Goal: Task Accomplishment & Management: Use online tool/utility

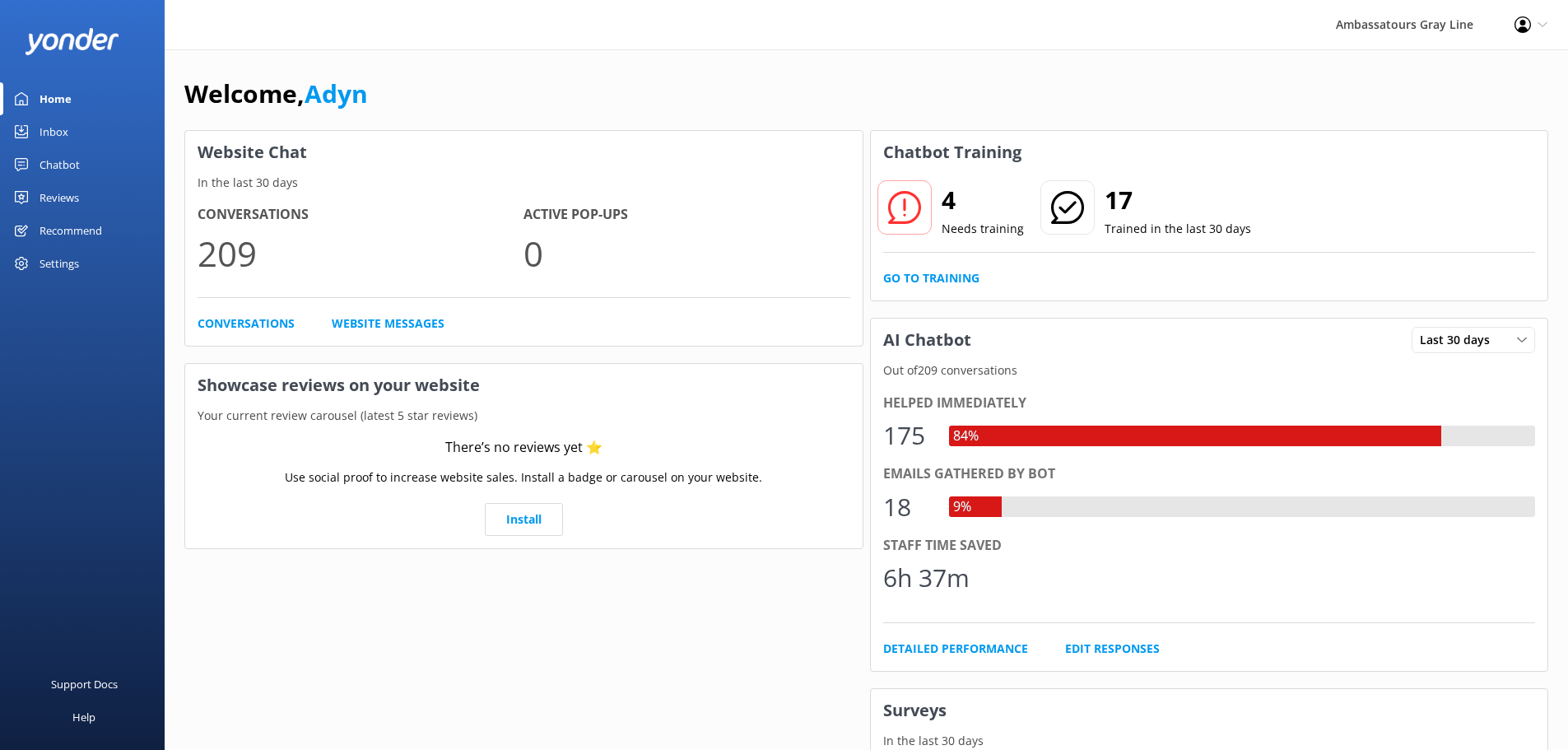
click at [79, 165] on div "Chatbot" at bounding box center [60, 164] width 40 height 33
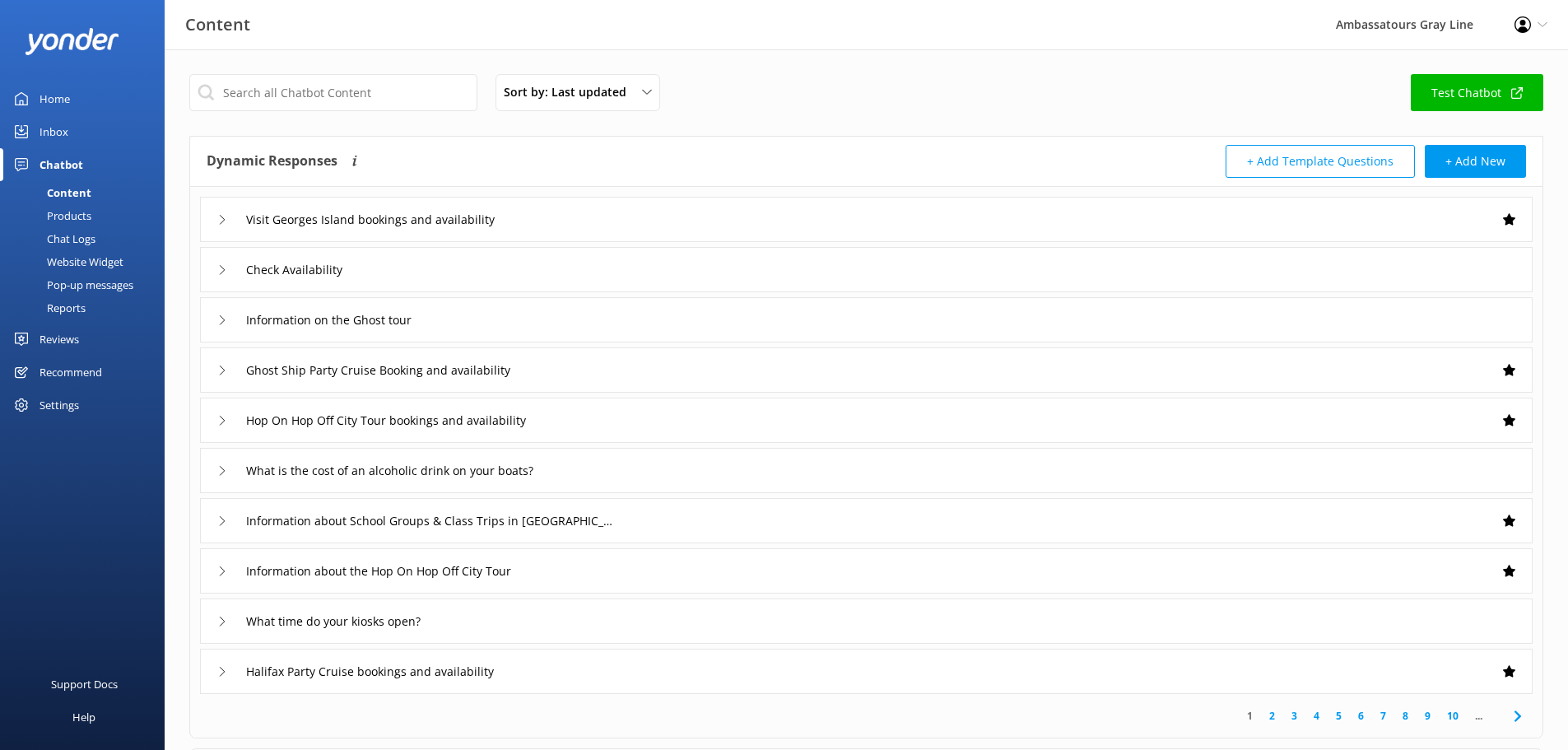
click at [68, 239] on div "Chat Logs" at bounding box center [53, 238] width 86 height 23
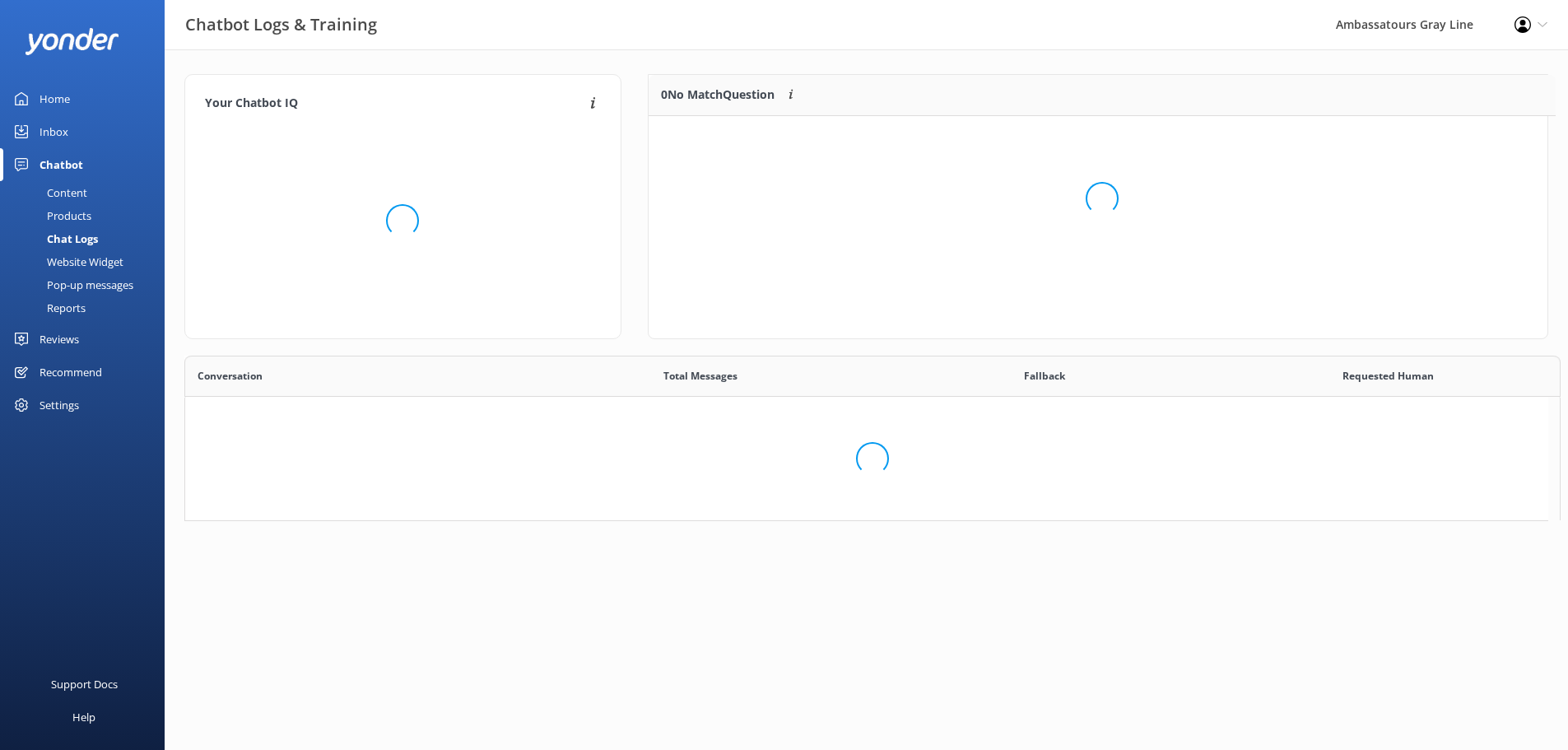
scroll to position [195, 886]
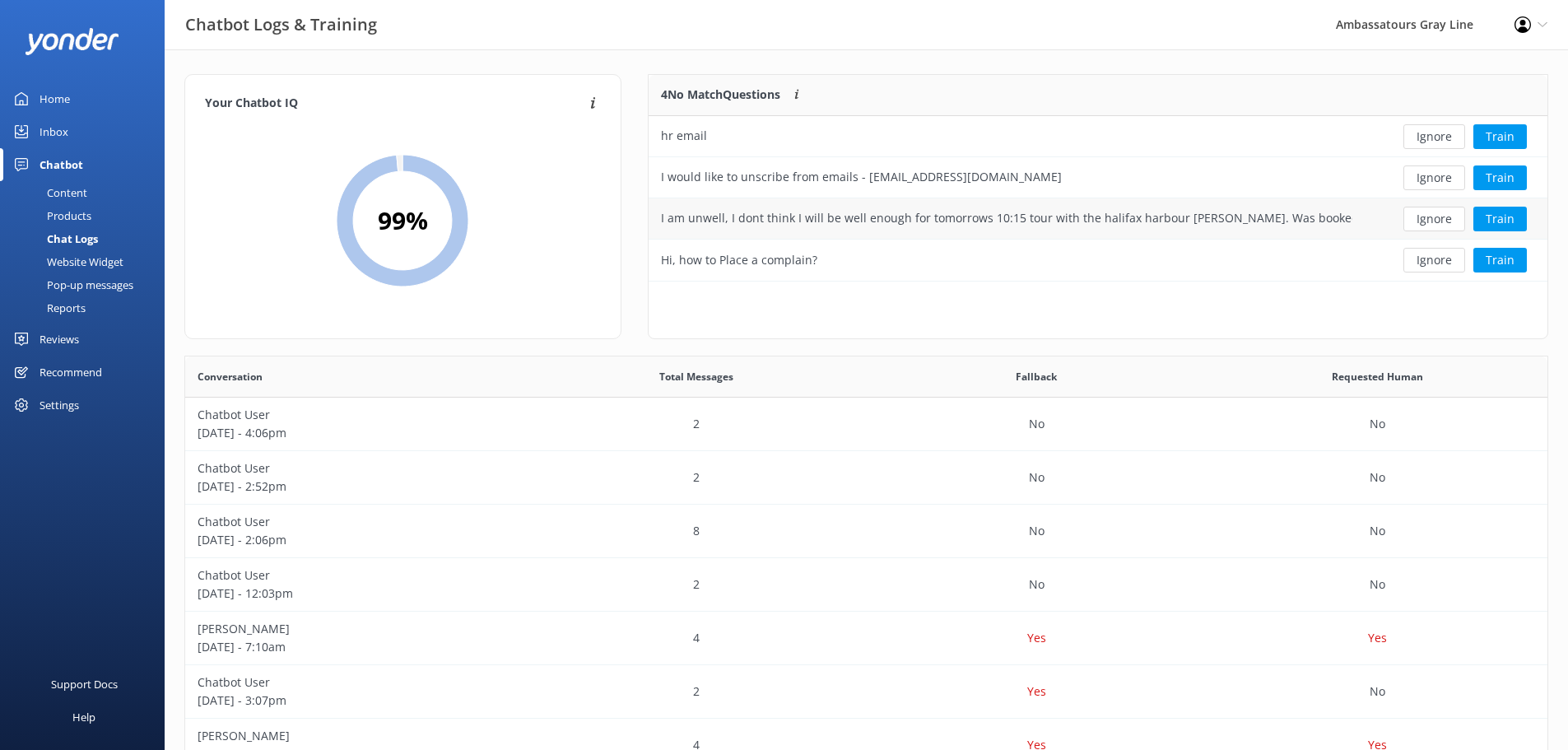
click at [1177, 217] on div "I am unwell, I dont think I will be well enough for tomorrows 10:15 tour with t…" at bounding box center [1006, 217] width 692 height 18
click at [67, 95] on div "Home" at bounding box center [55, 99] width 30 height 33
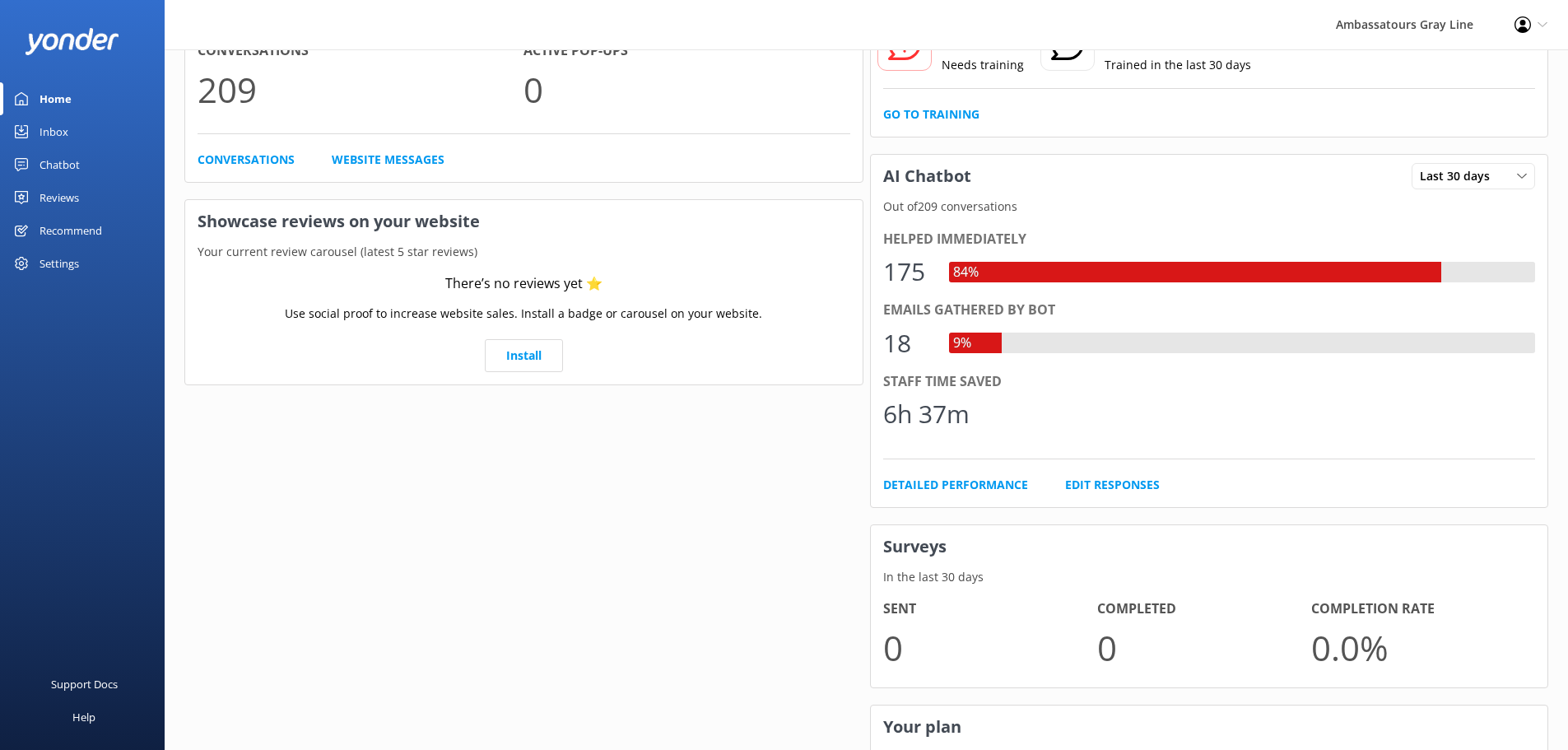
scroll to position [247, 0]
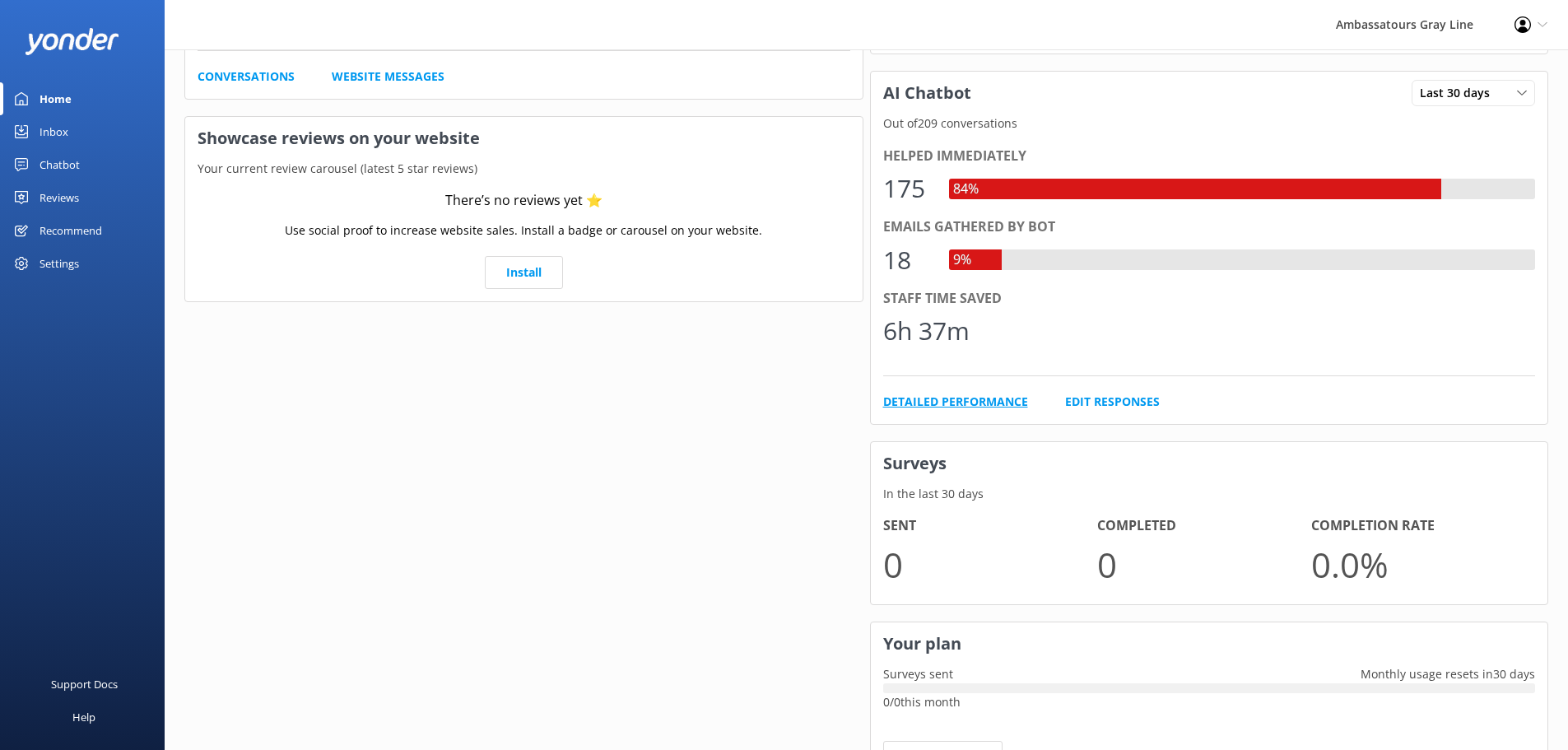
click at [971, 407] on link "Detailed Performance" at bounding box center [955, 401] width 145 height 18
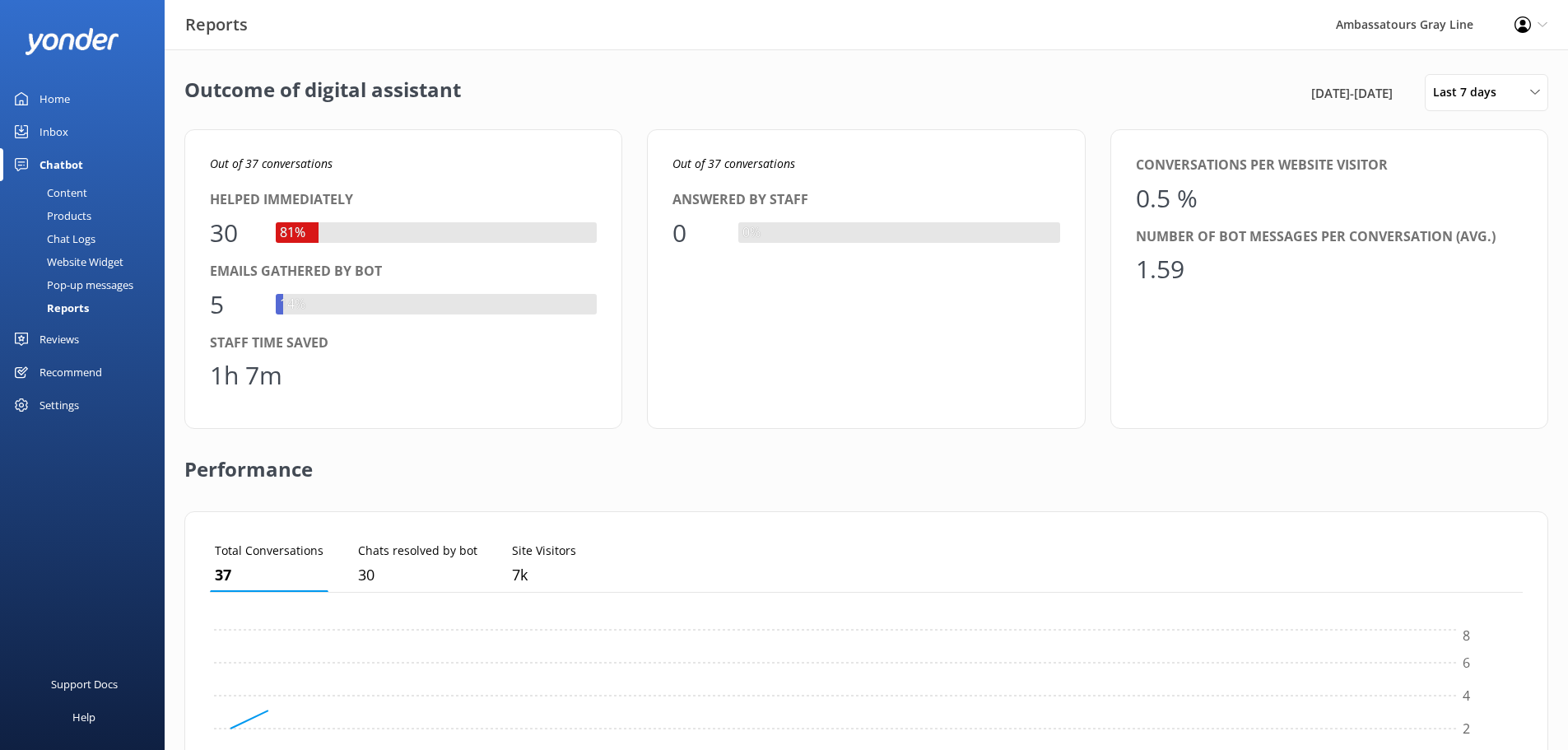
scroll to position [153, 1300]
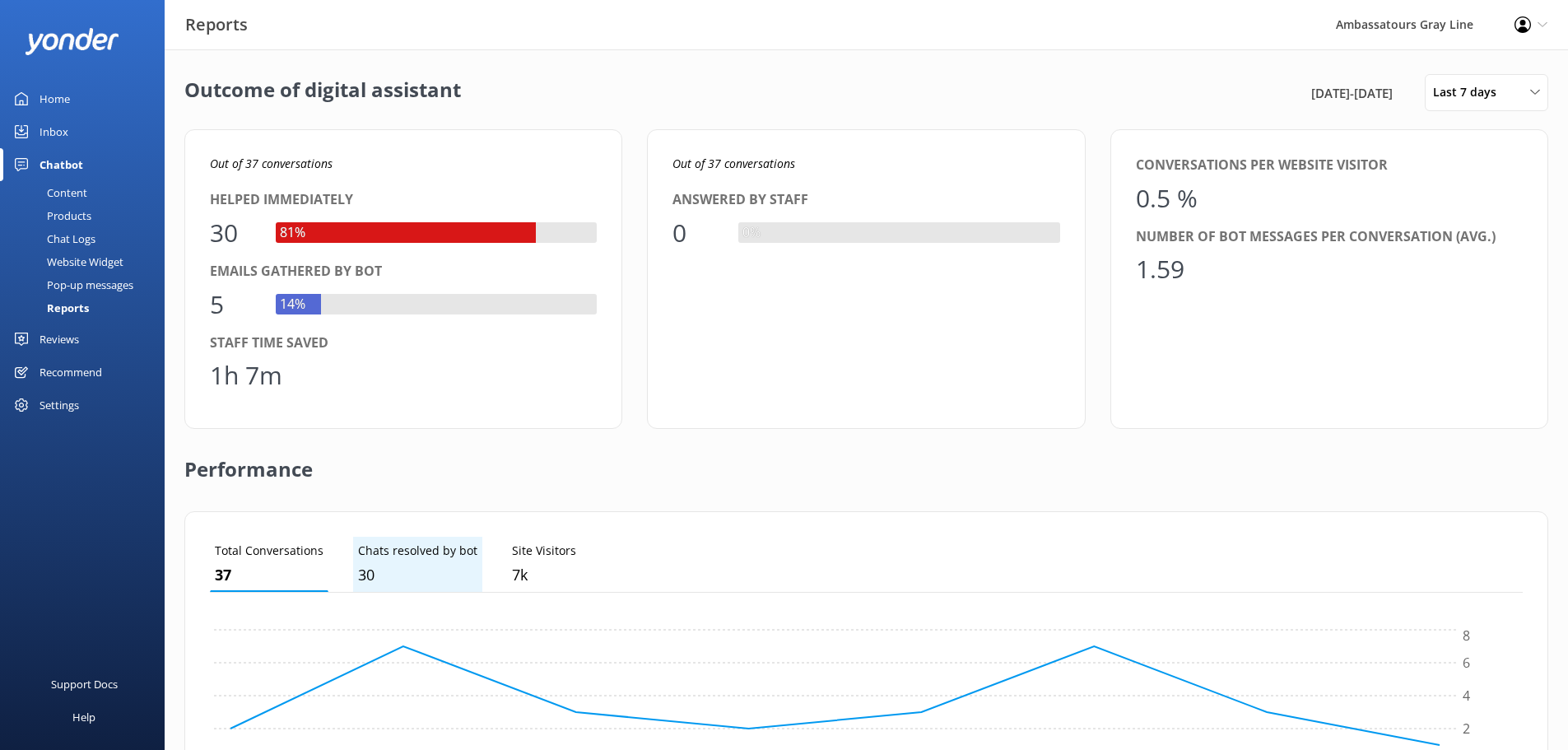
click at [396, 540] on li "Chats resolved by bot 30" at bounding box center [417, 564] width 129 height 55
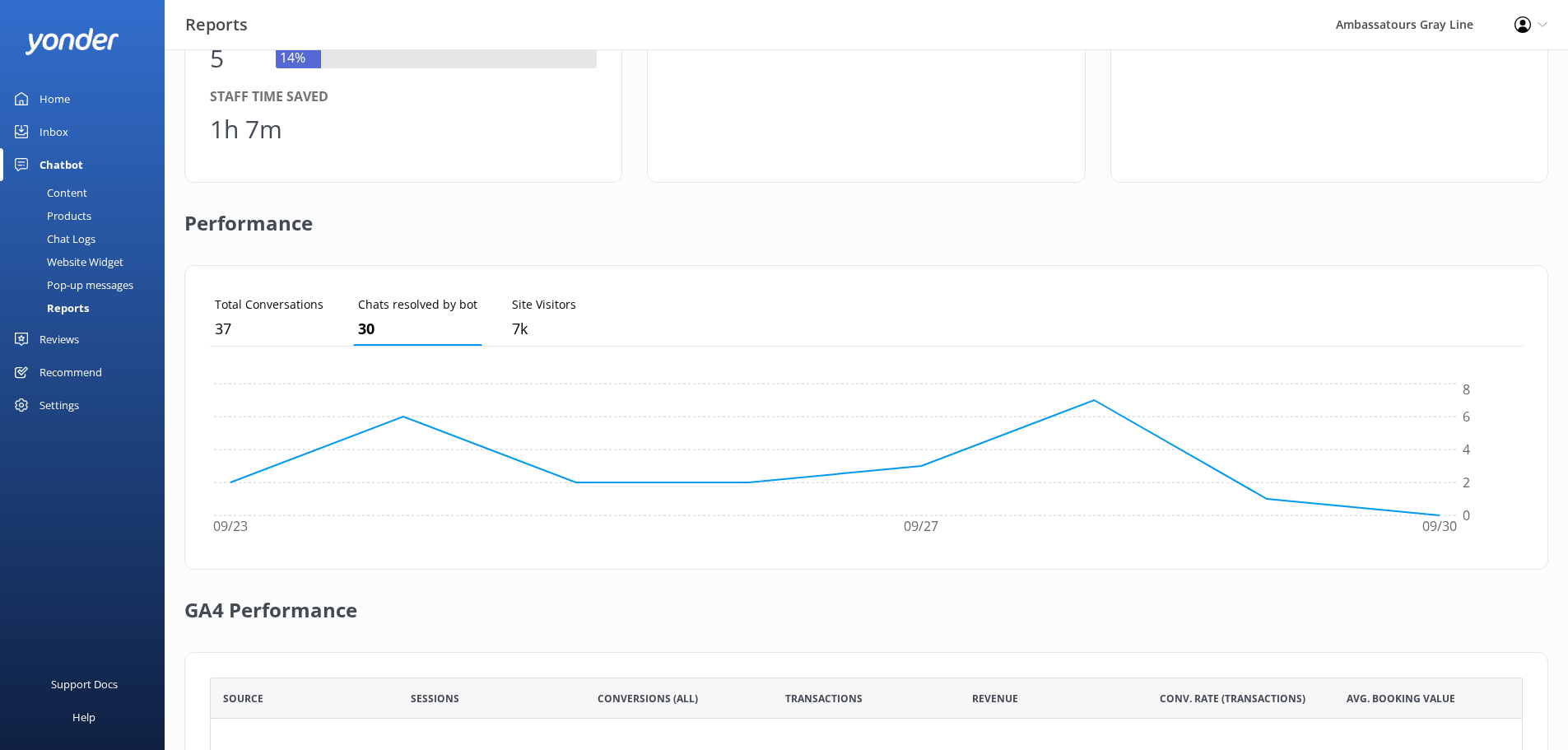
scroll to position [247, 0]
click at [257, 320] on p "37" at bounding box center [269, 328] width 109 height 24
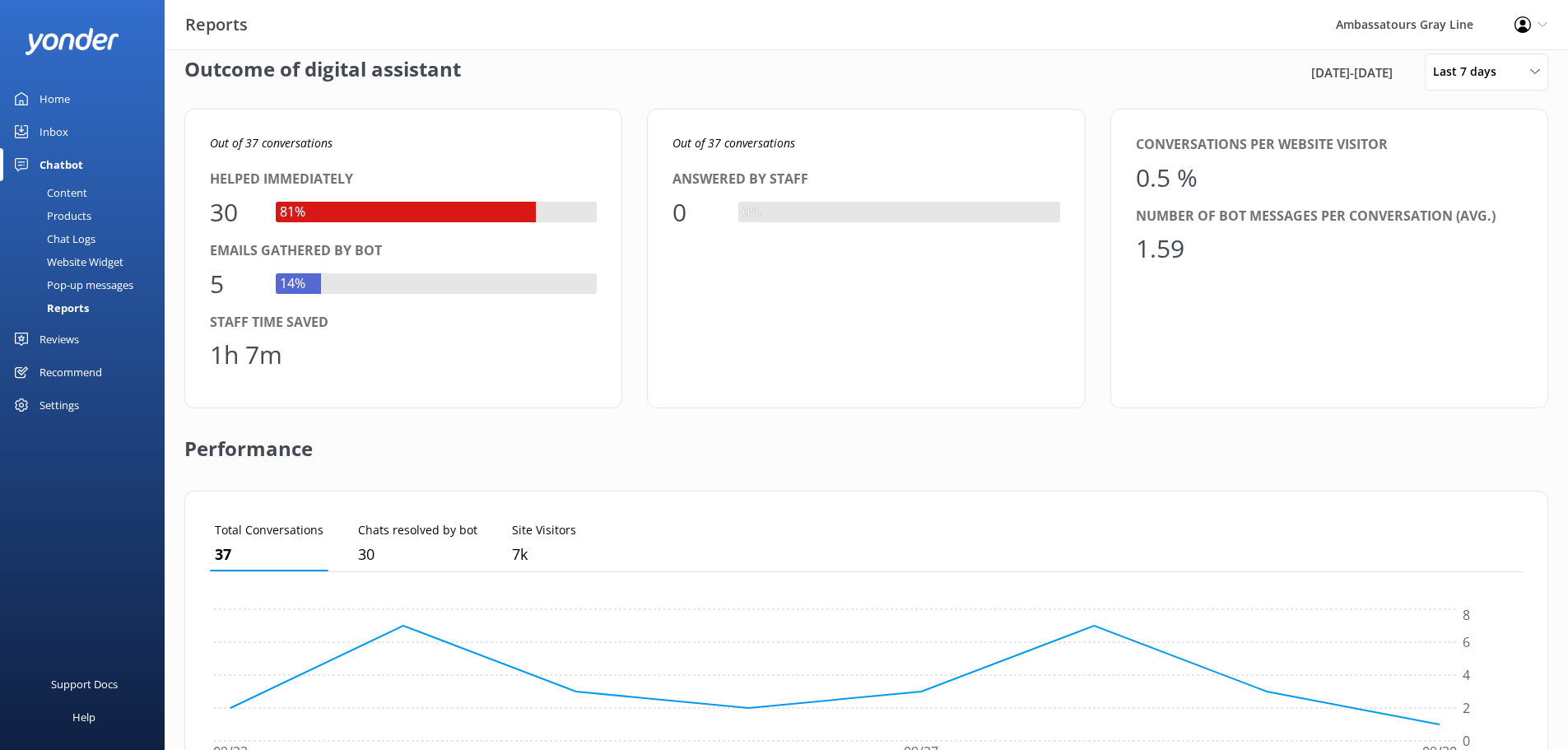
scroll to position [0, 0]
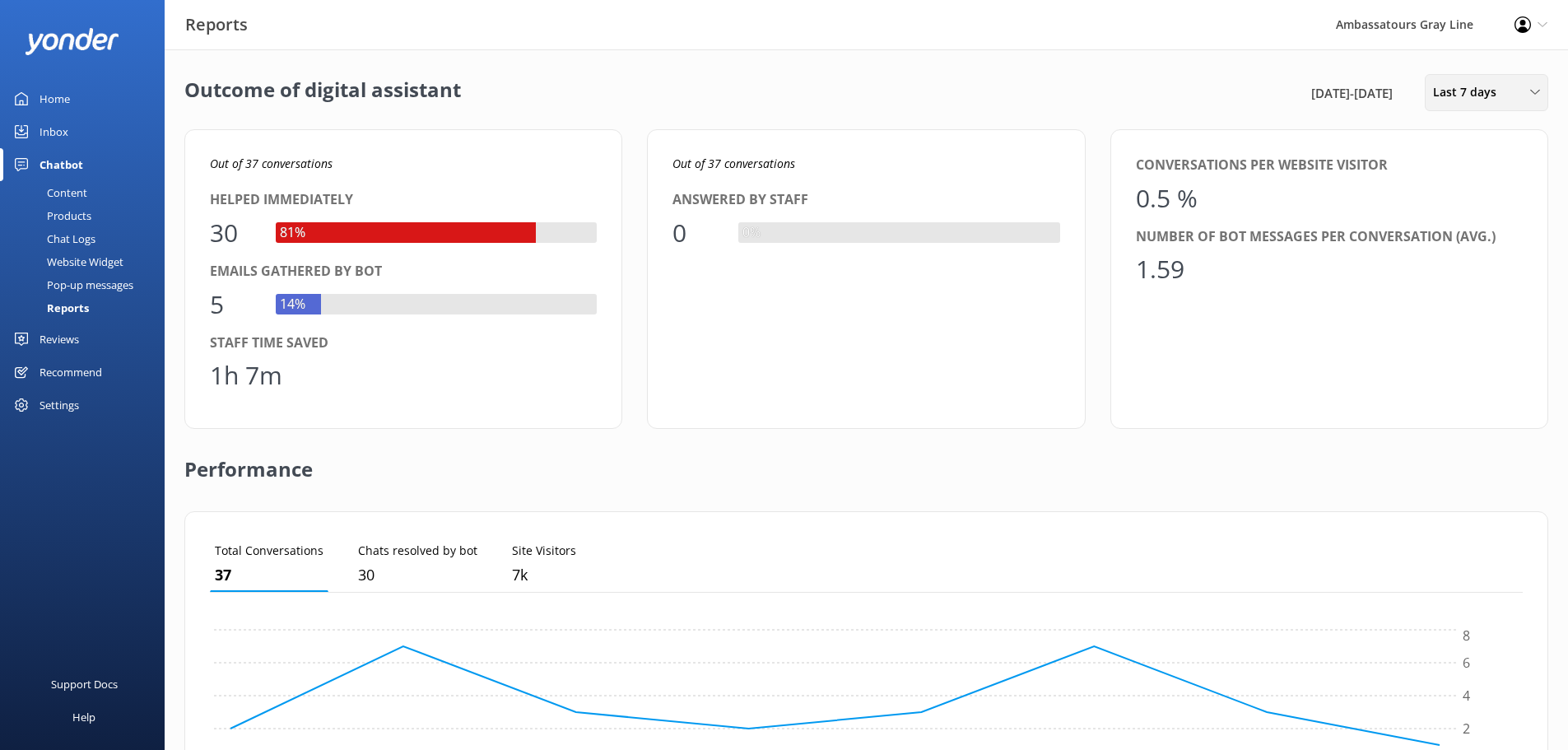
click at [1487, 88] on span "Last 7 days" at bounding box center [1469, 92] width 73 height 18
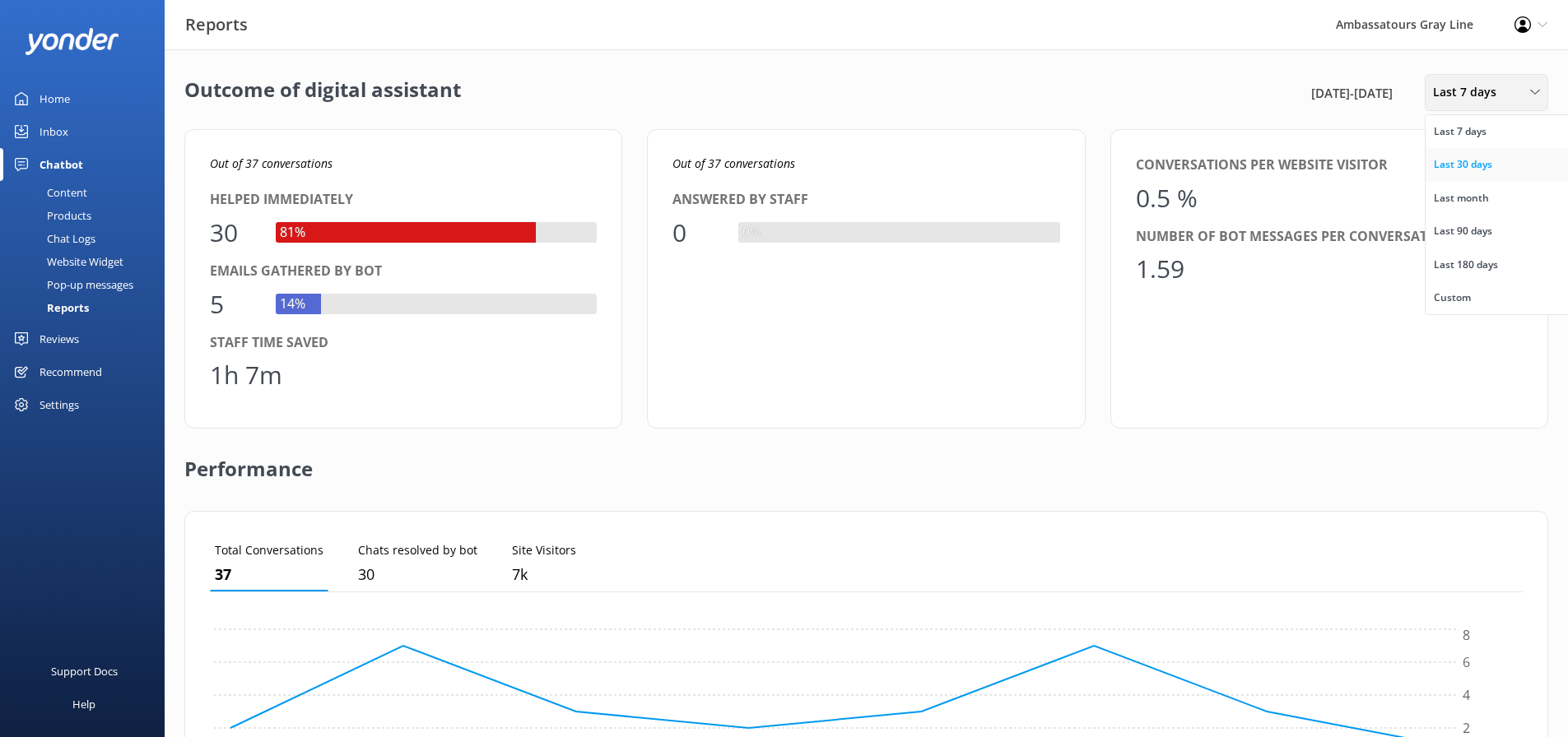
click at [1488, 160] on div "Last 30 days" at bounding box center [1463, 165] width 58 height 17
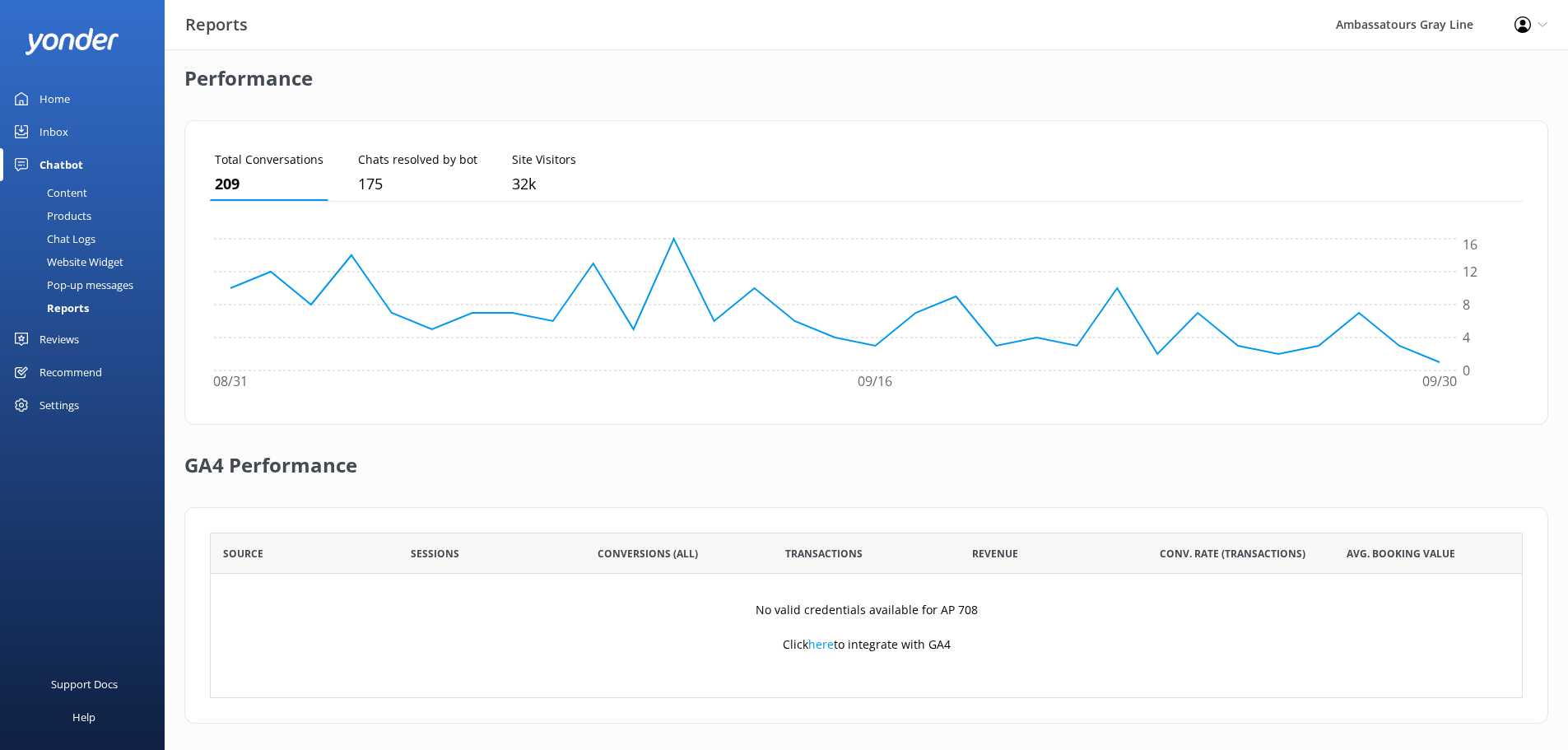
scroll to position [398, 0]
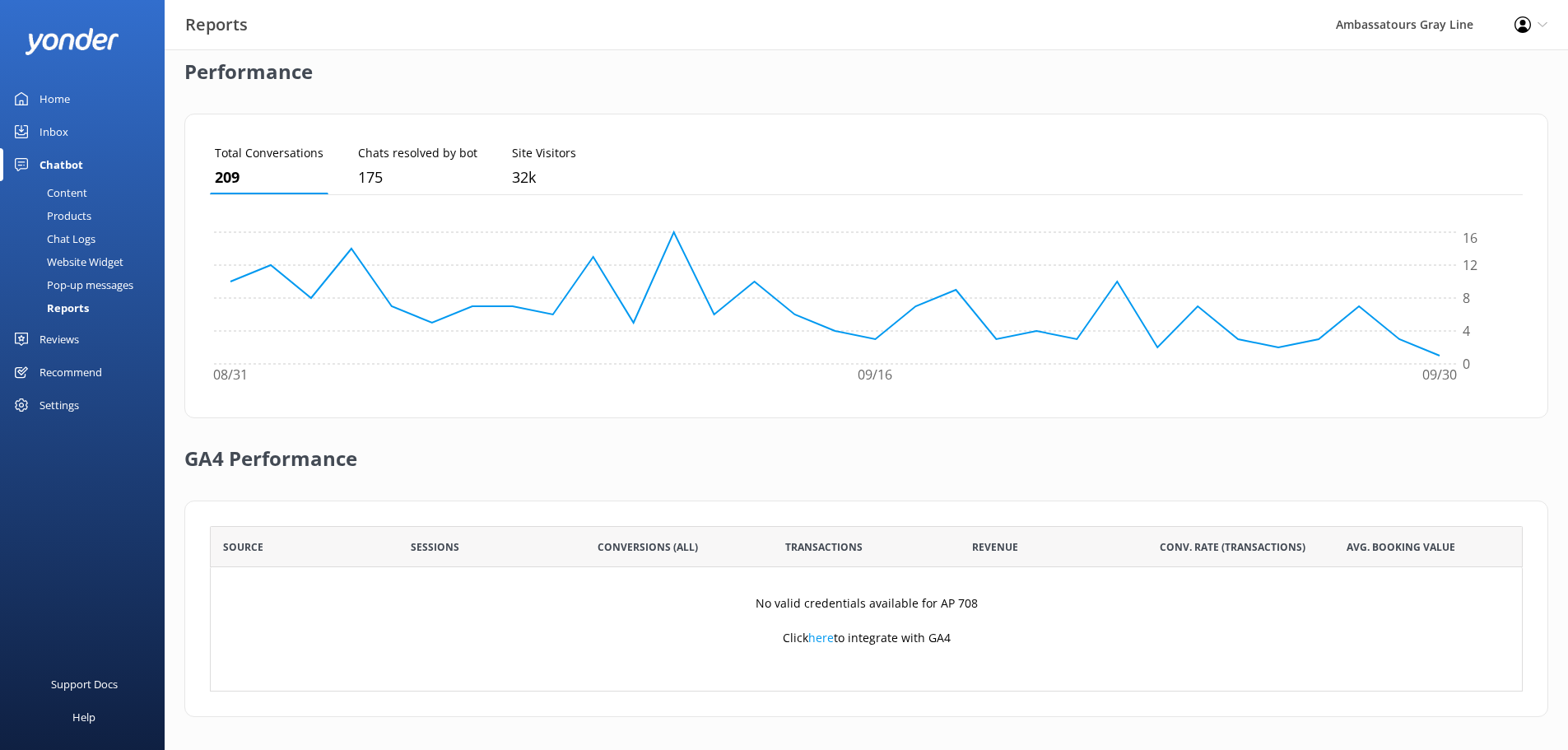
click at [80, 197] on div "Content" at bounding box center [49, 192] width 78 height 23
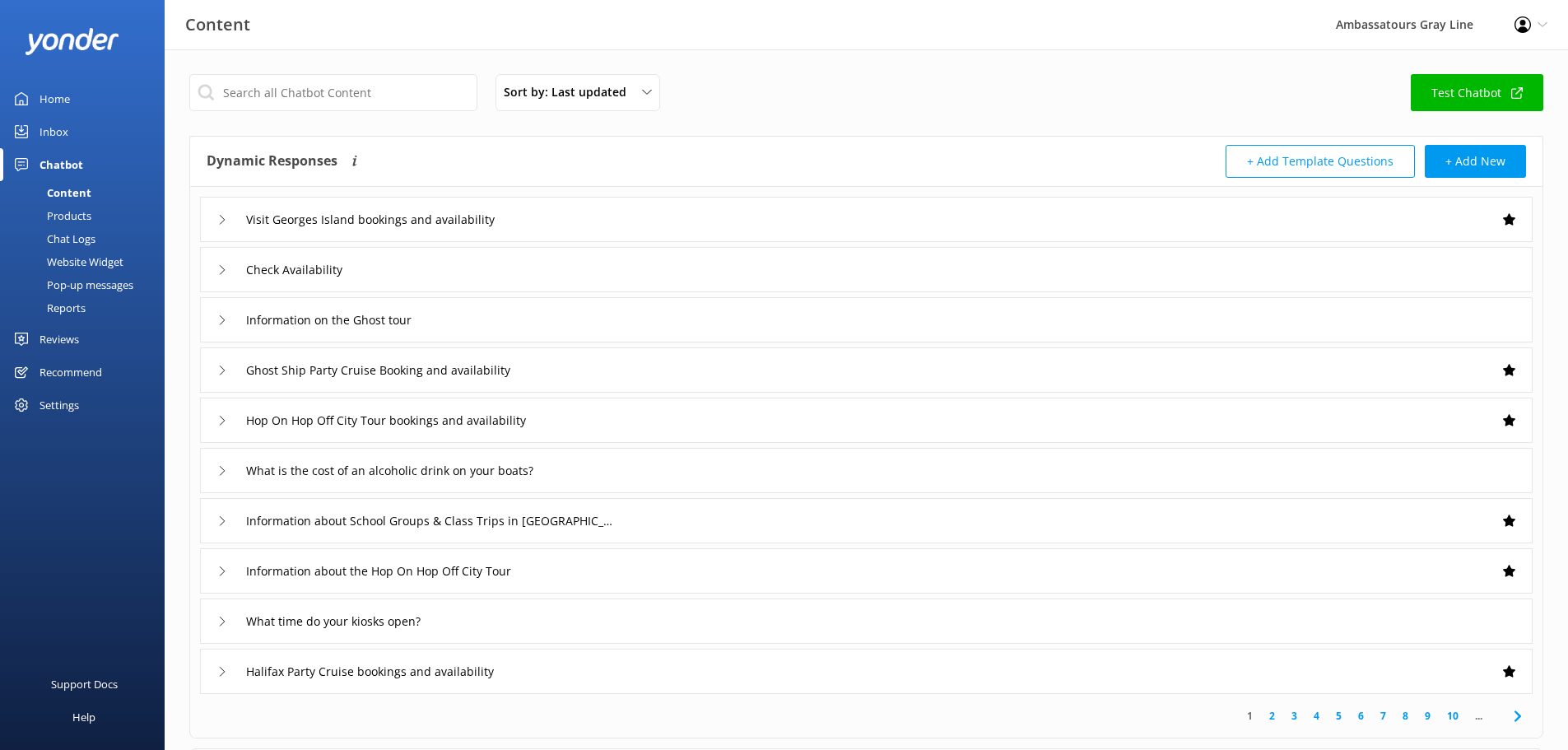
click at [80, 214] on div "Products" at bounding box center [51, 215] width 82 height 23
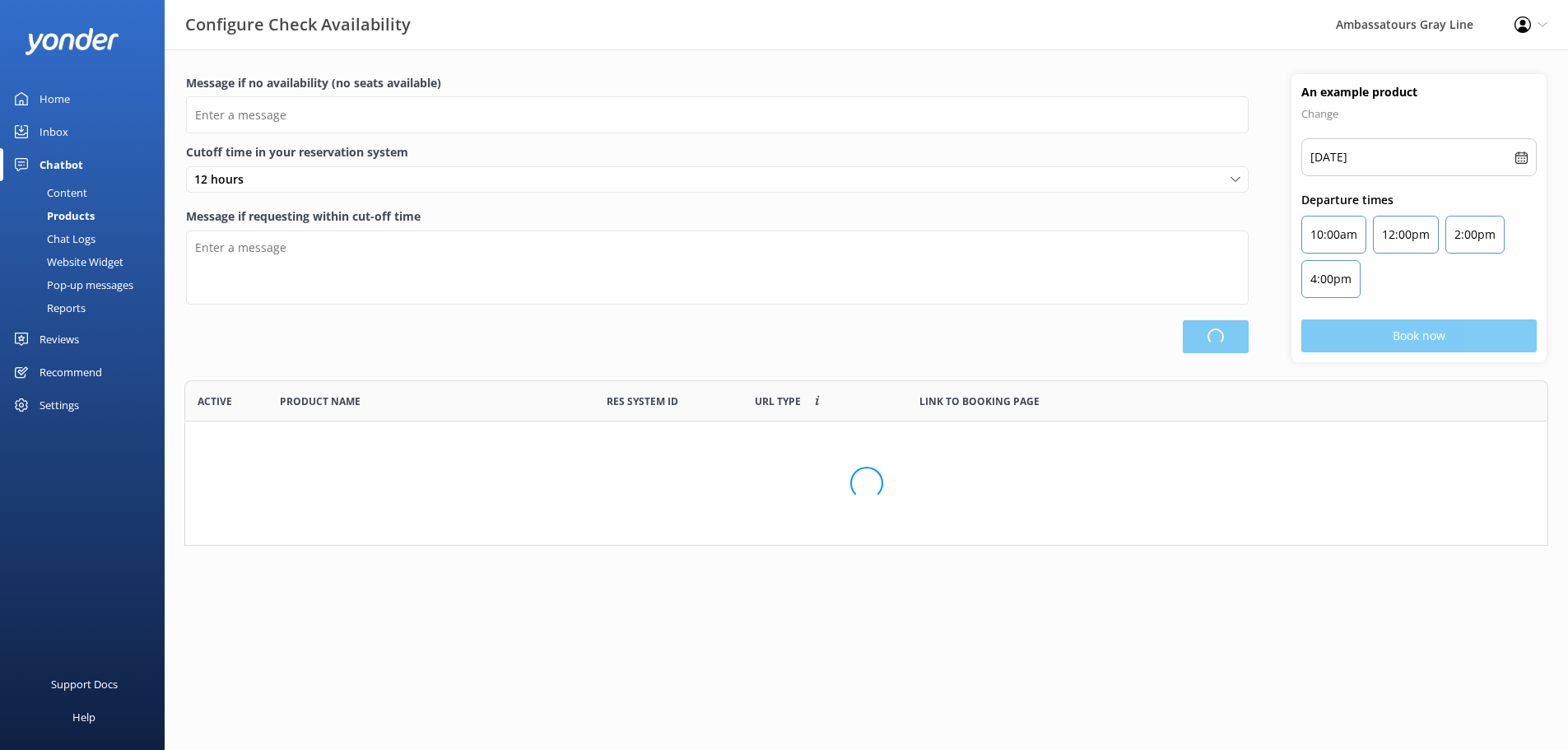
scroll to position [153, 1351]
type input "There are no seats available, please check an alternative day"
type textarea "Our online booking system closes 2 hour prior to departure. Please contact us t…"
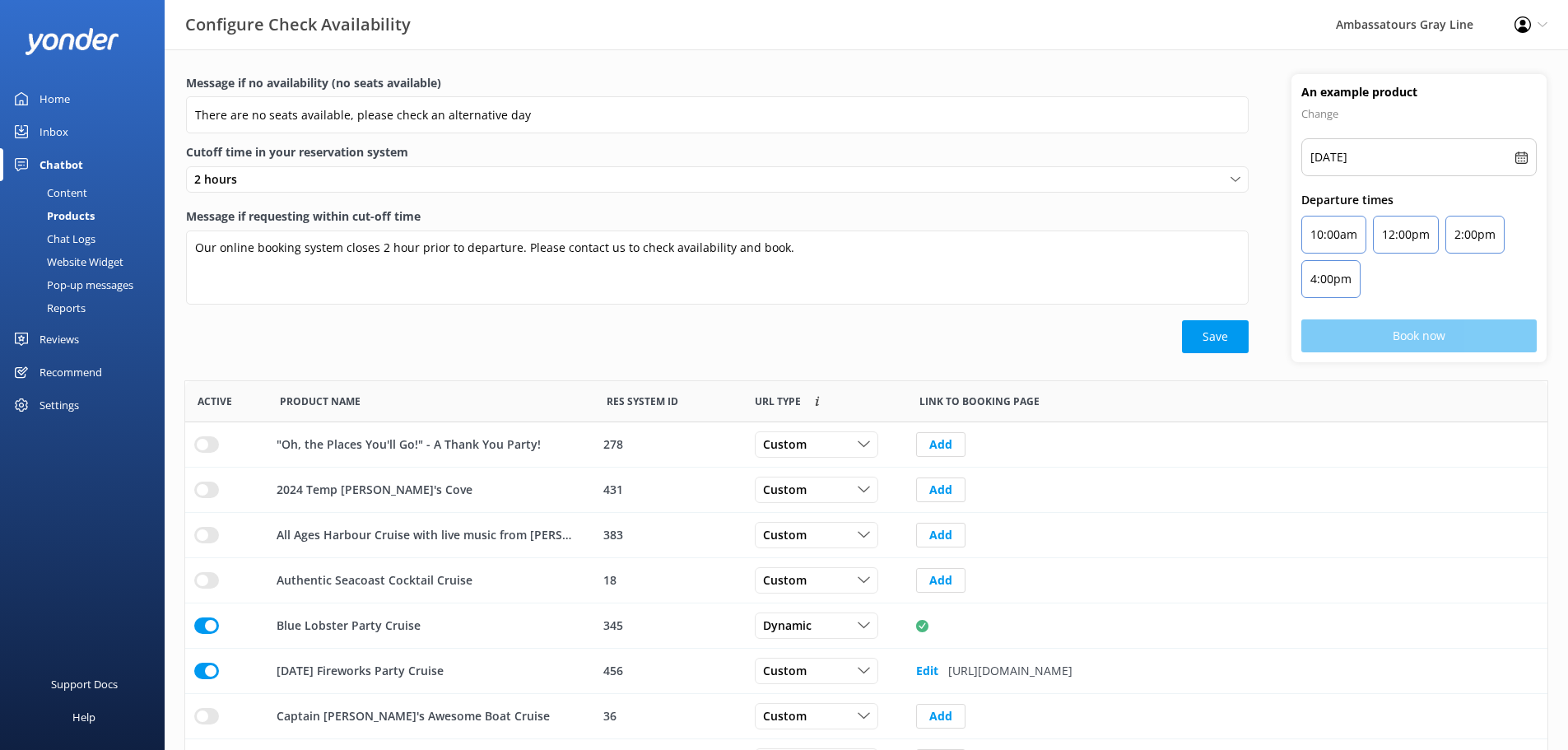
scroll to position [482, 1350]
click at [69, 238] on div "Chat Logs" at bounding box center [53, 238] width 86 height 23
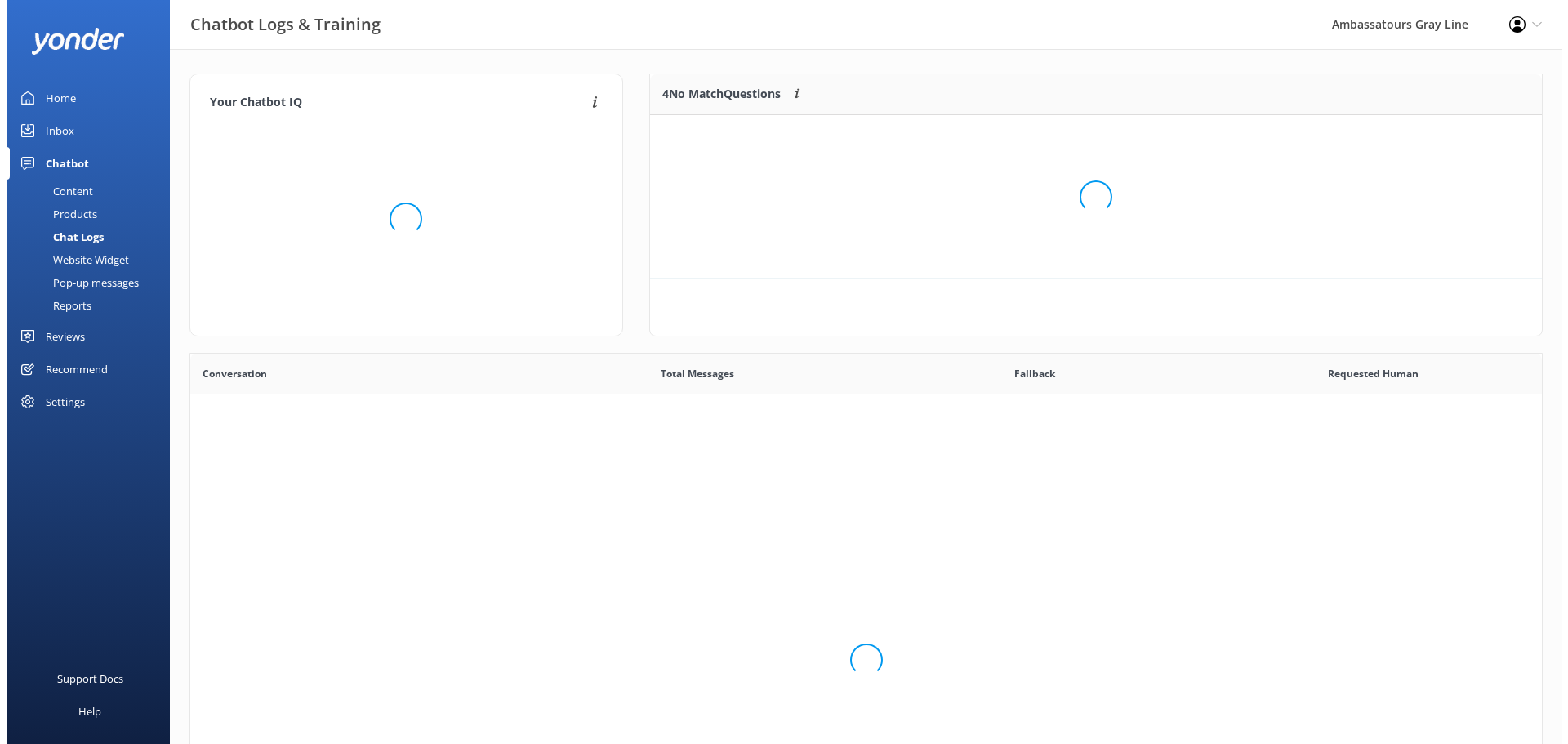
scroll to position [560, 1339]
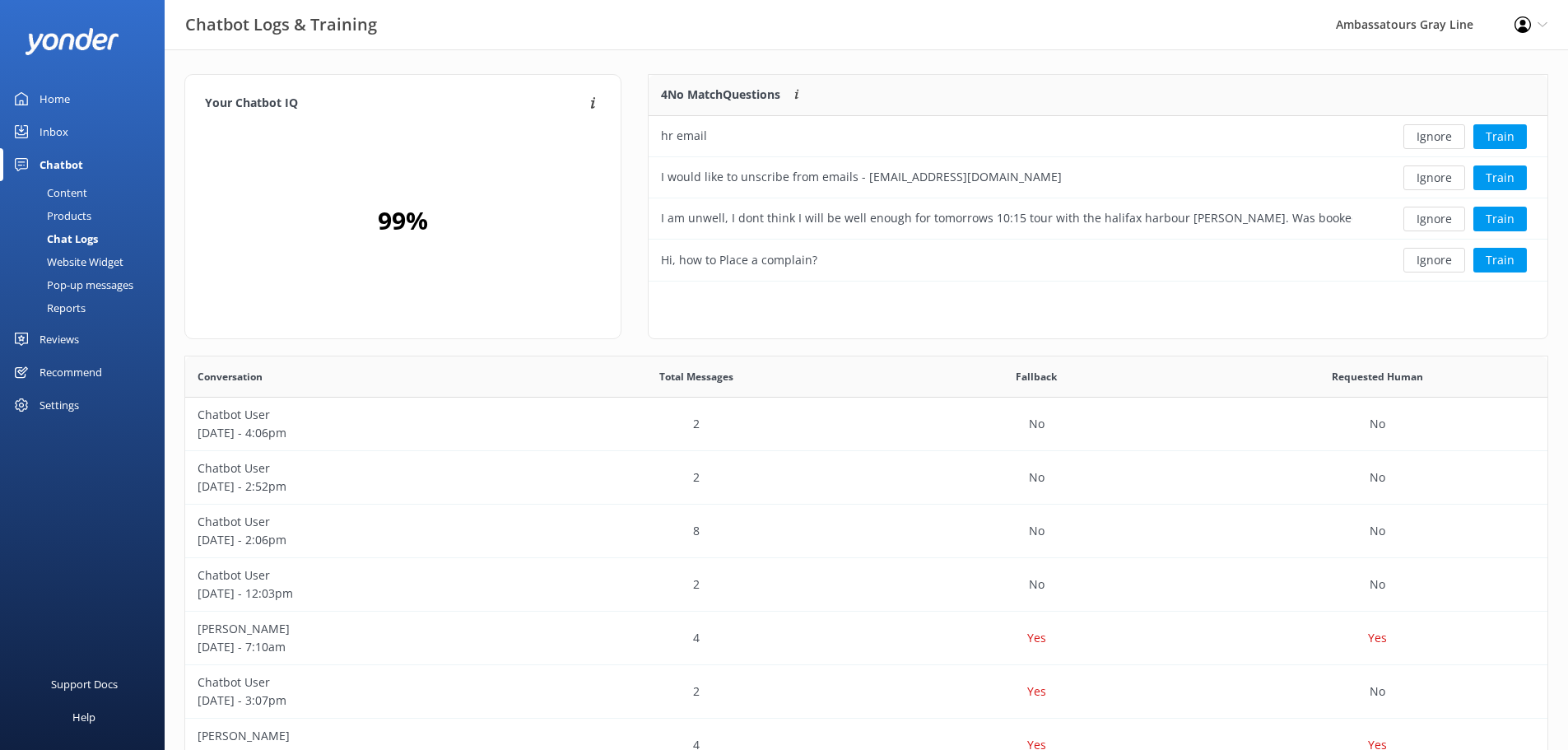
click at [59, 266] on div "Website Widget" at bounding box center [67, 261] width 114 height 23
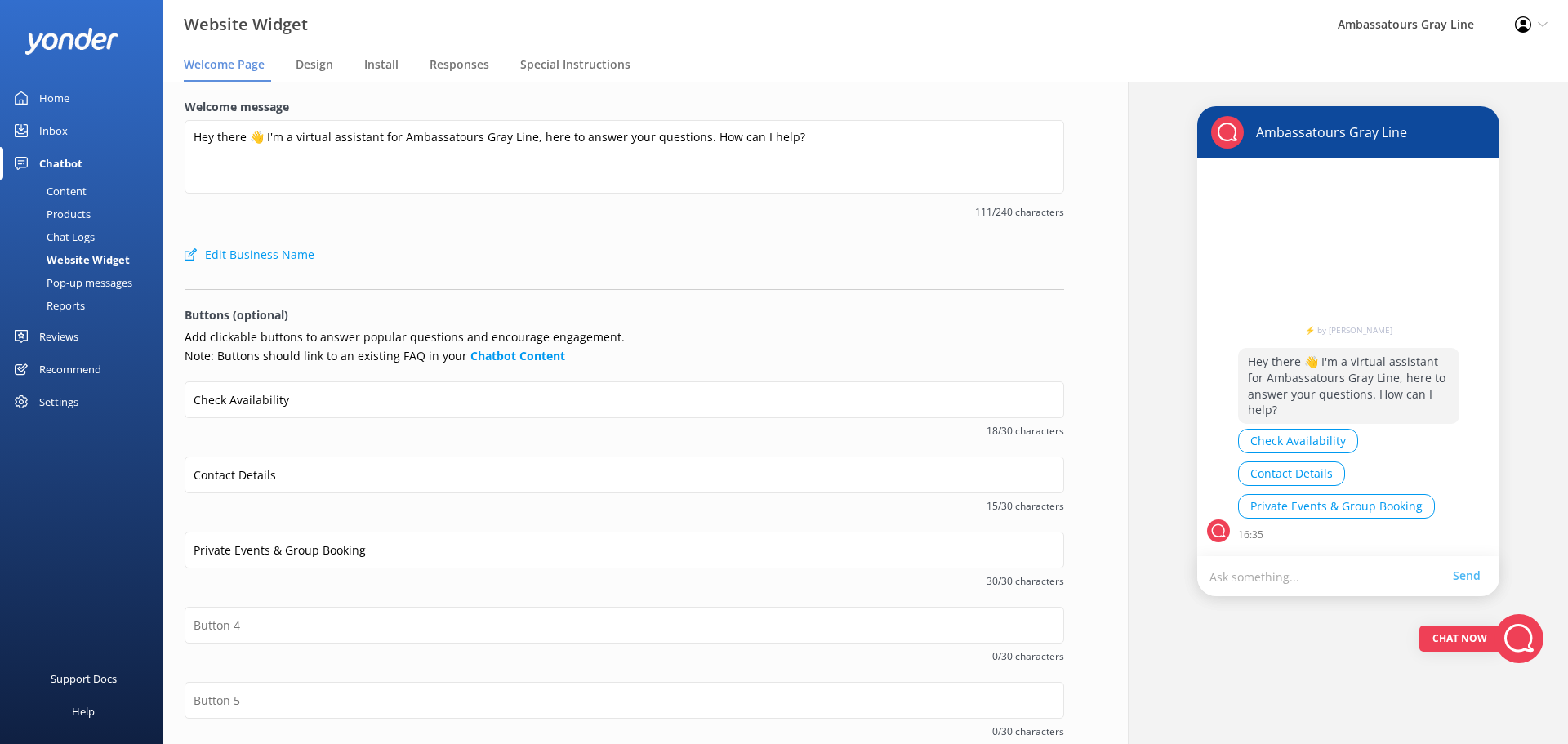
click at [73, 286] on div "Pop-up messages" at bounding box center [71, 282] width 123 height 23
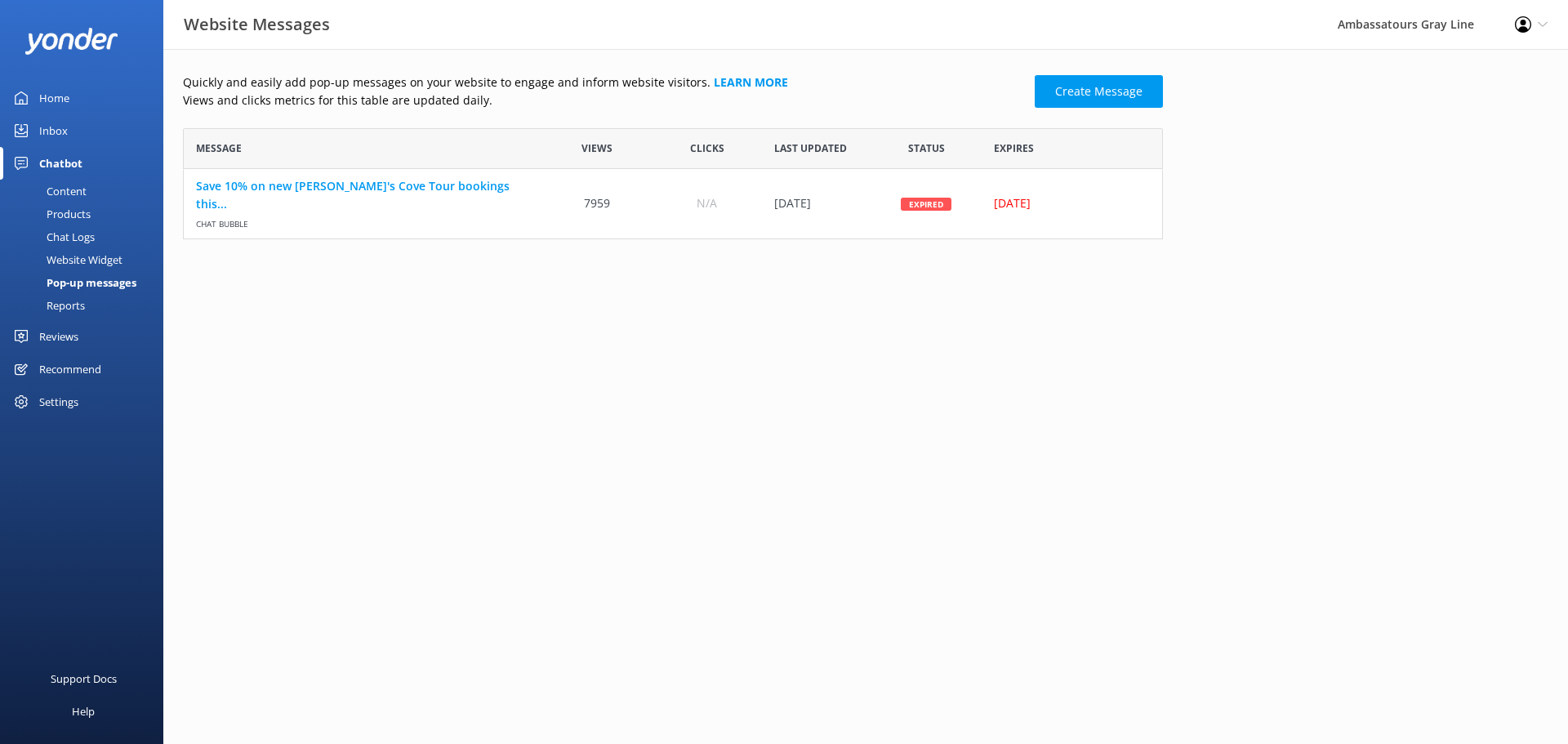
click at [73, 308] on div "Reports" at bounding box center [48, 305] width 75 height 23
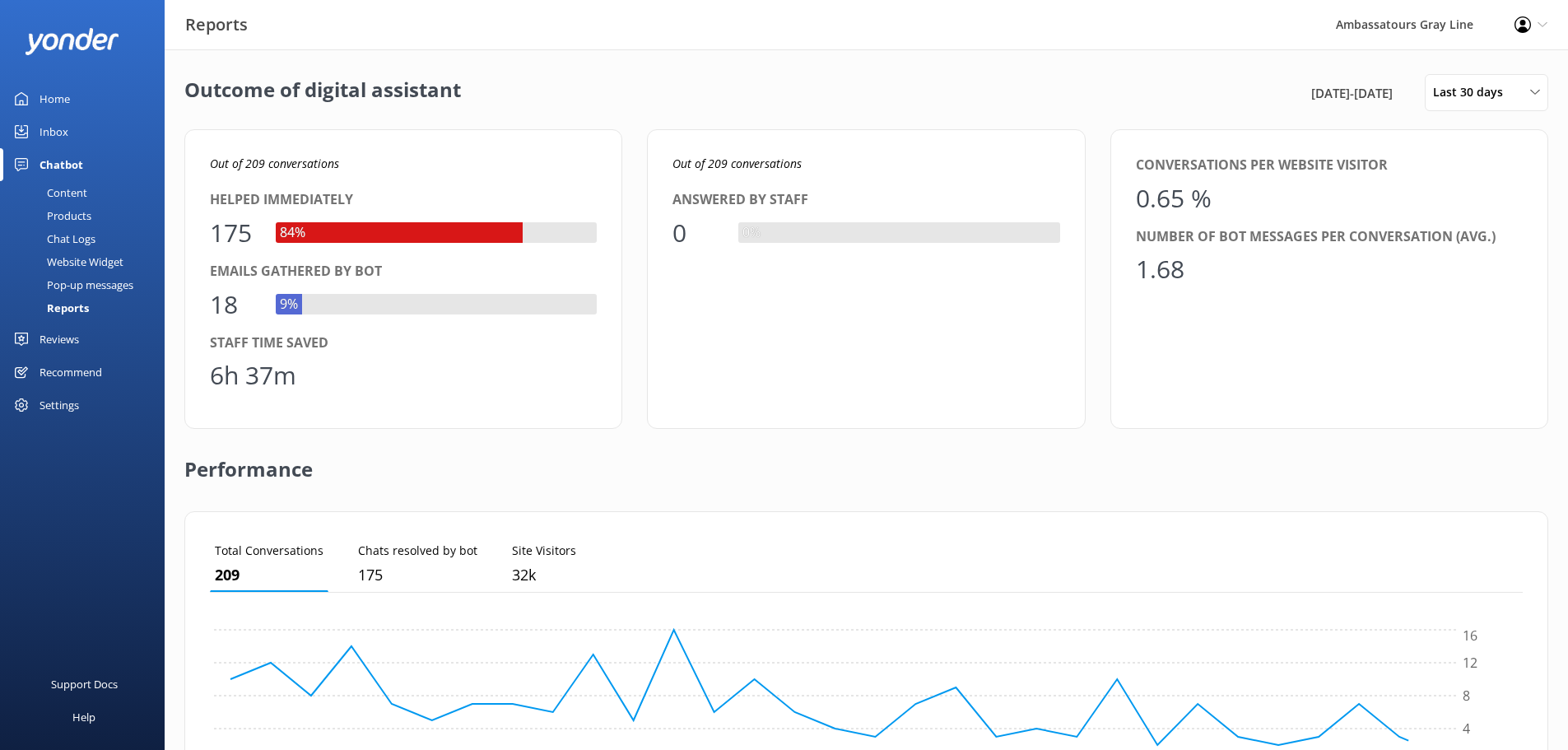
click at [67, 106] on div "Home" at bounding box center [55, 99] width 30 height 33
